Goal: Task Accomplishment & Management: Use online tool/utility

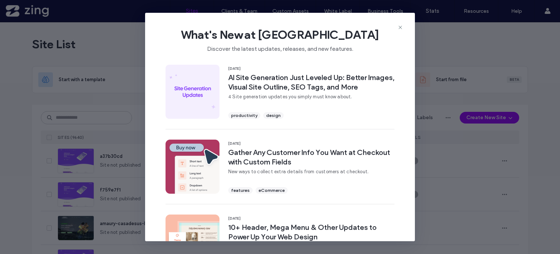
click at [134, 70] on div "What's New at [GEOGRAPHIC_DATA] Discover the latest updates, releases, and new …" at bounding box center [280, 127] width 560 height 254
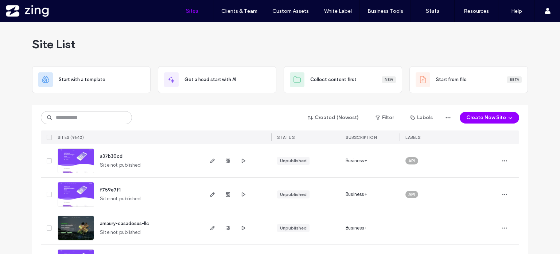
click at [174, 111] on div "Created (Newest) Filter Labels Create New Site" at bounding box center [280, 118] width 479 height 14
click at [104, 113] on input at bounding box center [86, 117] width 91 height 13
paste input "**********"
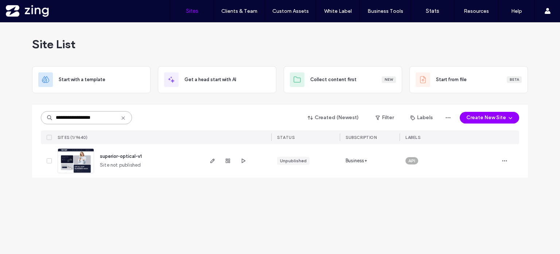
type input "**********"
click at [126, 159] on div "superior-optical-v1" at bounding box center [121, 156] width 42 height 7
click at [127, 156] on span "superior-optical-v1" at bounding box center [121, 155] width 42 height 5
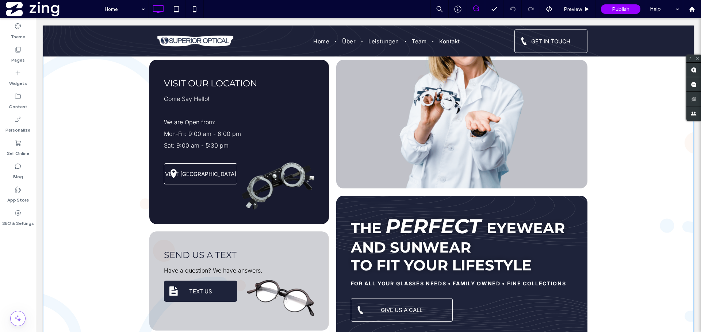
scroll to position [73, 0]
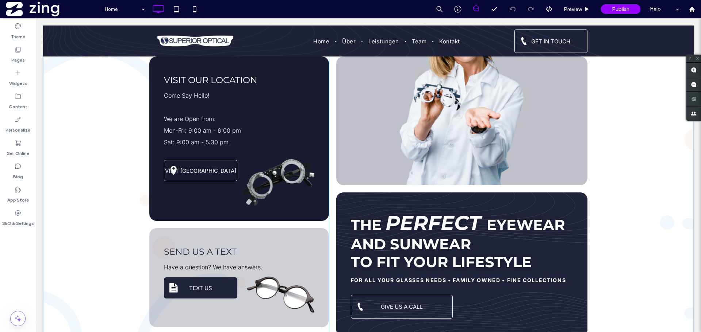
click at [84, 174] on div "VISIT OUR LOCATION Come Say Hello! We are Open from: Mon-Fri: 9:00 am - 6:00 pm…" at bounding box center [368, 189] width 650 height 396
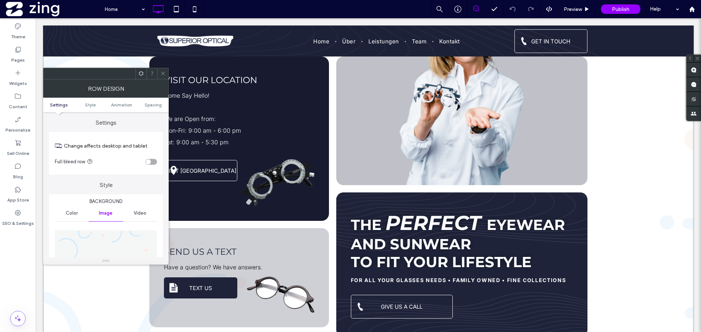
click at [153, 163] on div "toggle" at bounding box center [151, 162] width 12 height 6
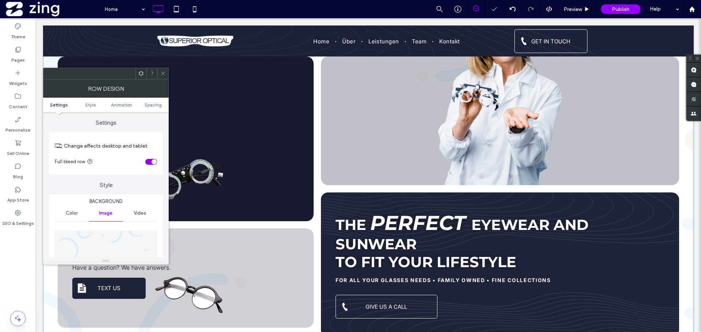
click at [162, 74] on icon at bounding box center [162, 73] width 5 height 5
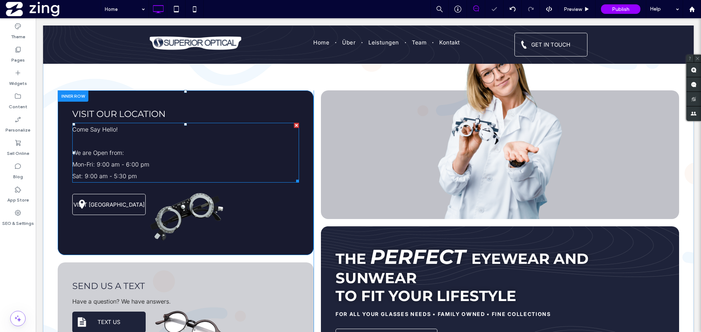
scroll to position [0, 0]
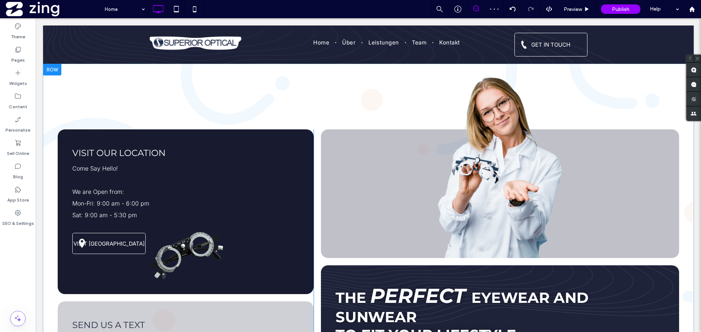
click at [188, 84] on div "VISIT OUR LOCATION Come Say Hello! We are Open from: Mon-Fri: 9:00 am - 6:00 pm…" at bounding box center [368, 262] width 650 height 396
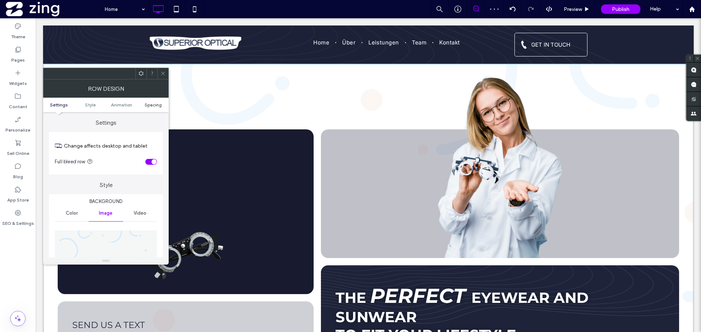
click at [161, 103] on span "Spacing" at bounding box center [152, 104] width 17 height 5
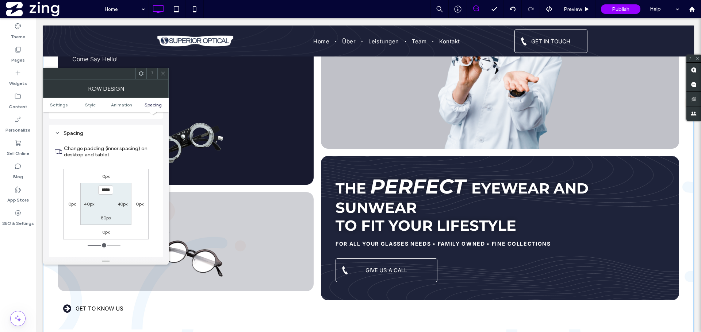
scroll to position [73, 0]
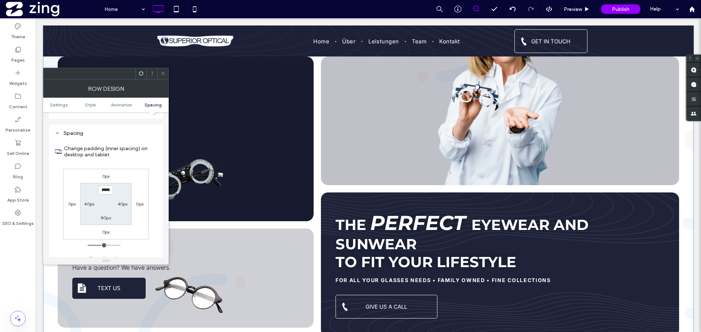
click at [158, 72] on div at bounding box center [162, 73] width 11 height 11
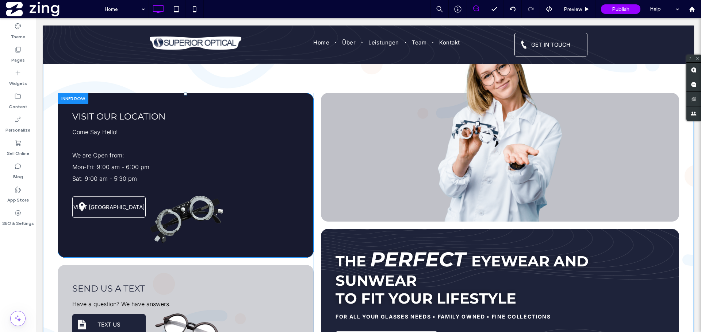
scroll to position [0, 0]
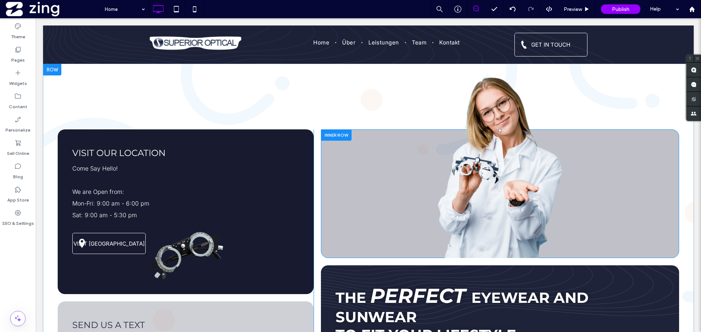
click at [336, 105] on div "Click To Paste" at bounding box center [500, 167] width 358 height 184
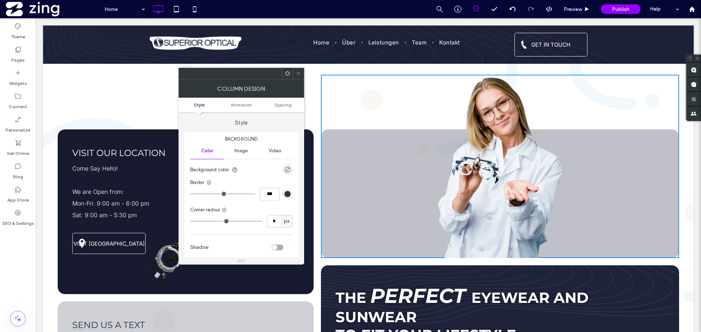
click at [295, 72] on div at bounding box center [298, 73] width 11 height 11
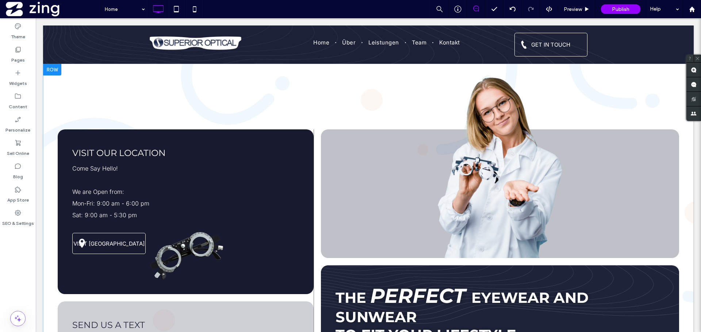
click at [298, 66] on div "VISIT OUR LOCATION Come Say Hello! We are Open from: Mon-Fri: 9:00 am - 6:00 pm…" at bounding box center [368, 262] width 650 height 396
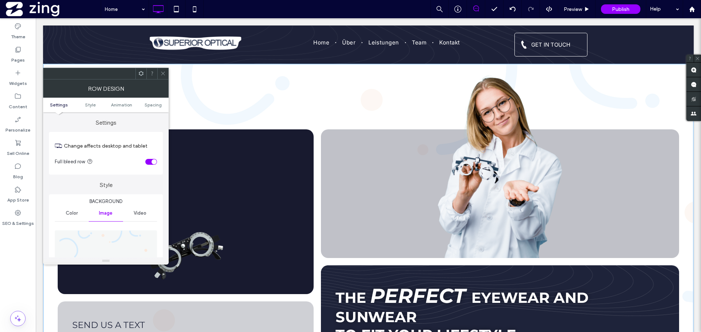
click at [152, 161] on div "toggle" at bounding box center [153, 161] width 5 height 5
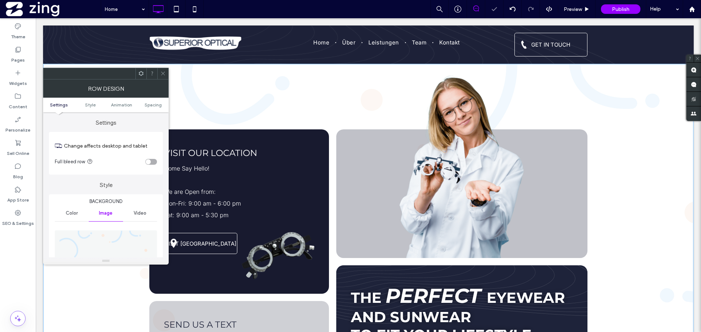
click at [163, 74] on use at bounding box center [163, 74] width 4 height 4
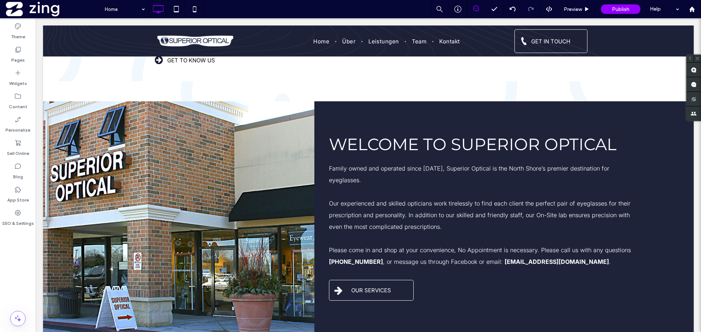
scroll to position [292, 0]
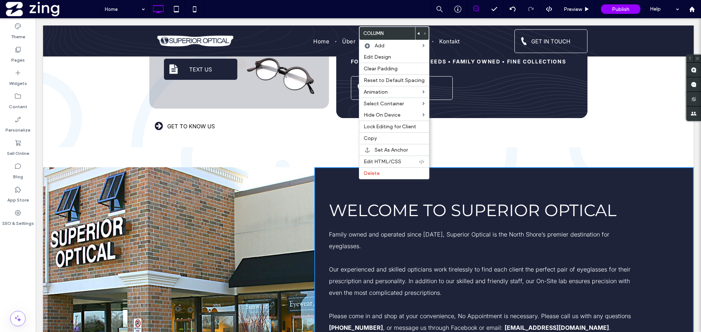
click at [417, 34] on icon at bounding box center [418, 33] width 3 height 3
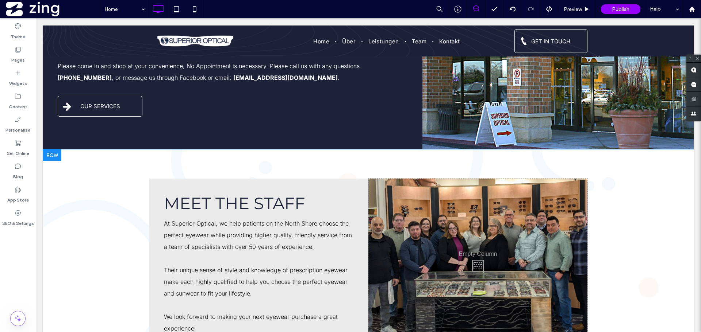
scroll to position [584, 0]
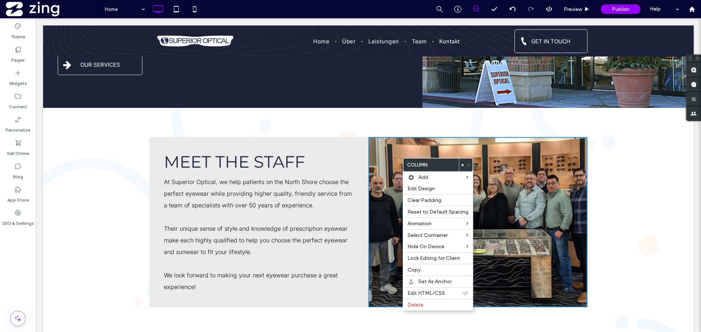
click at [461, 165] on icon at bounding box center [462, 165] width 3 height 3
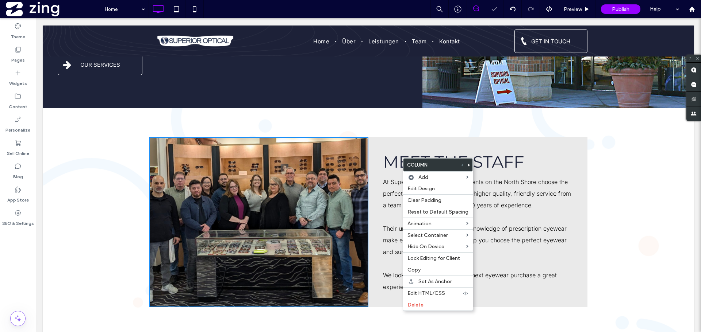
click at [482, 137] on div "Meet The Staff At Superior Optical, we help patients on the North Shore choose …" at bounding box center [477, 222] width 219 height 170
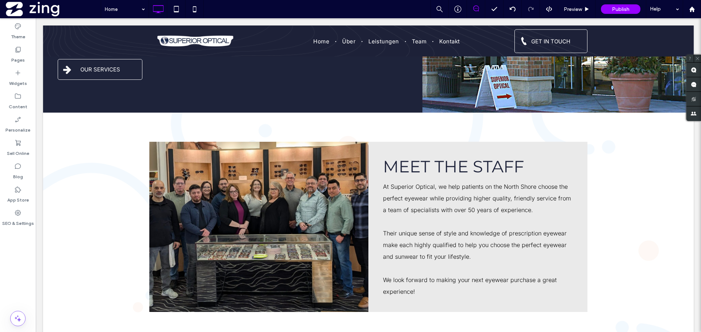
scroll to position [684, 0]
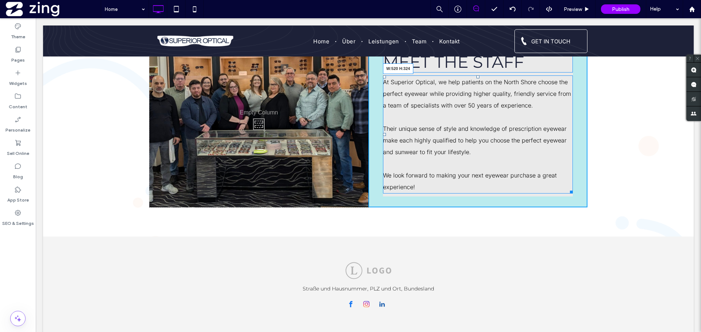
drag, startPoint x: 569, startPoint y: 178, endPoint x: 634, endPoint y: 190, distance: 66.4
click at [560, 173] on div "Click To Paste Meet The Staff At Superior Optical, we help patients on the Nort…" at bounding box center [368, 122] width 650 height 229
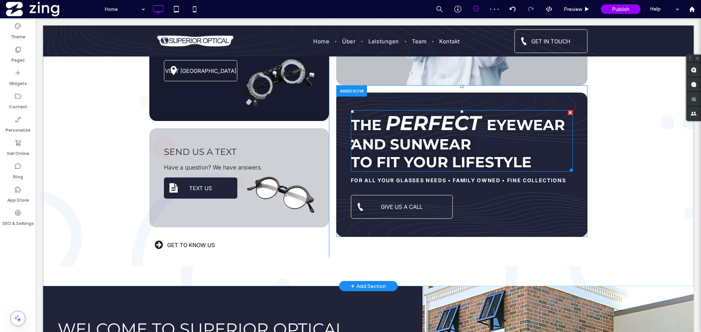
scroll to position [0, 0]
